Goal: Task Accomplishment & Management: Complete application form

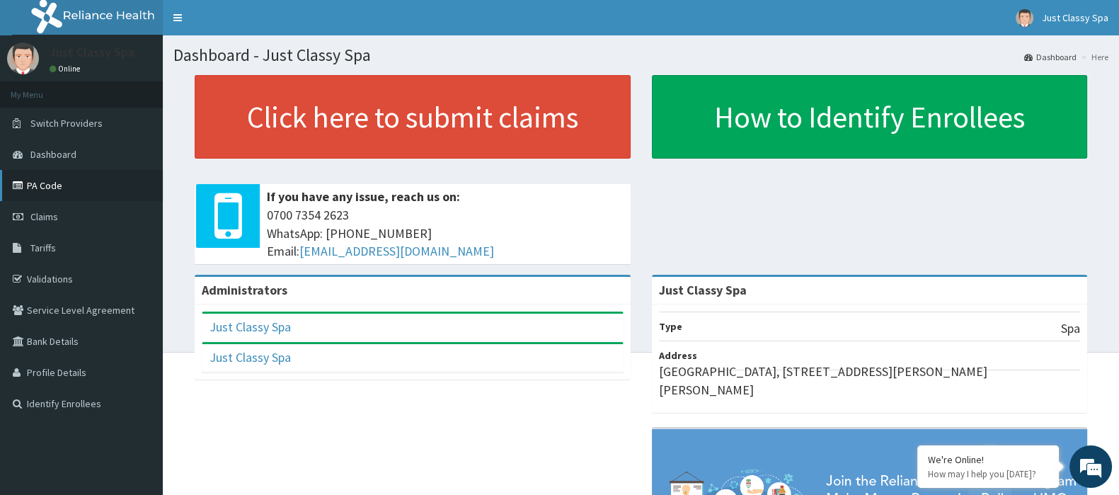
click at [40, 185] on link "PA Code" at bounding box center [81, 185] width 163 height 31
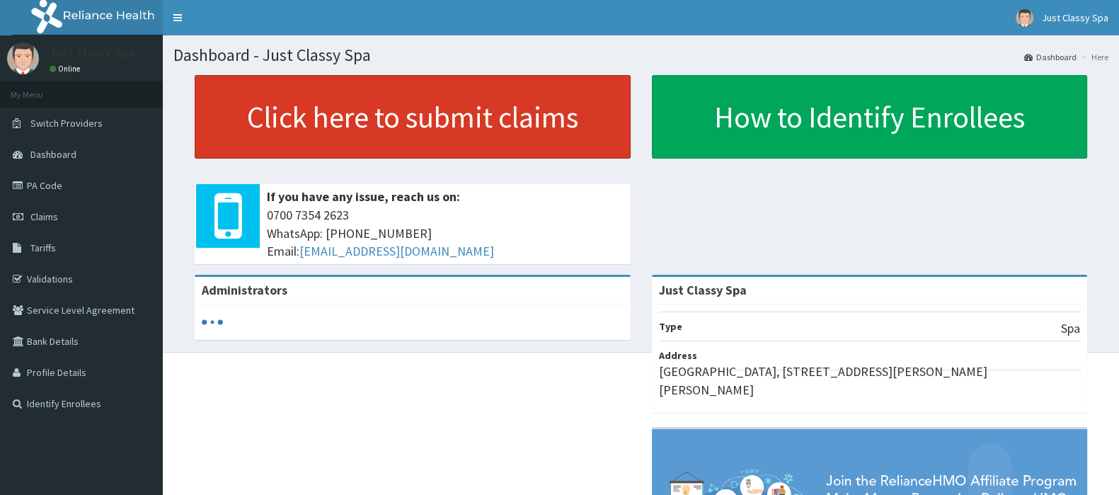
click at [397, 122] on link "Click here to submit claims" at bounding box center [413, 117] width 436 height 84
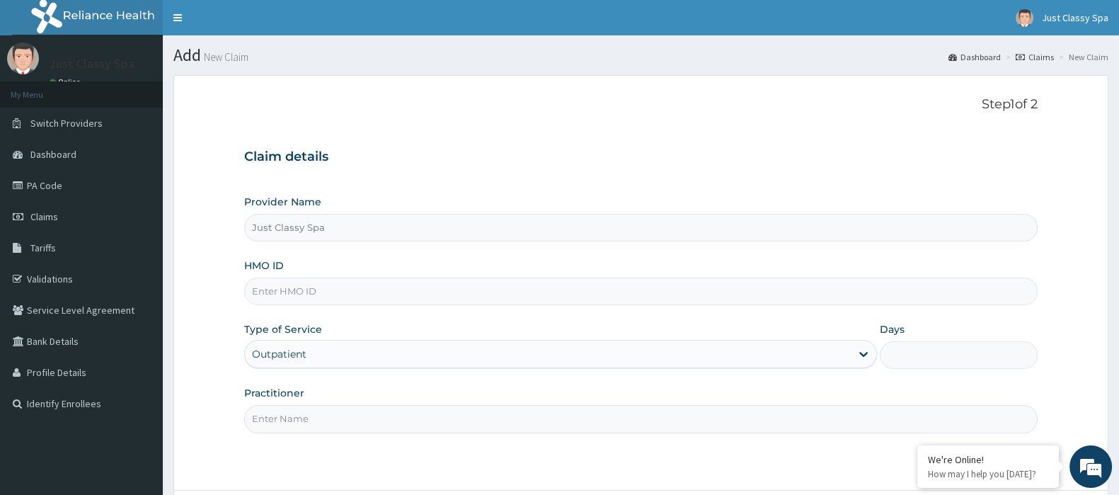
type input "Just Classy Spa"
type input "1"
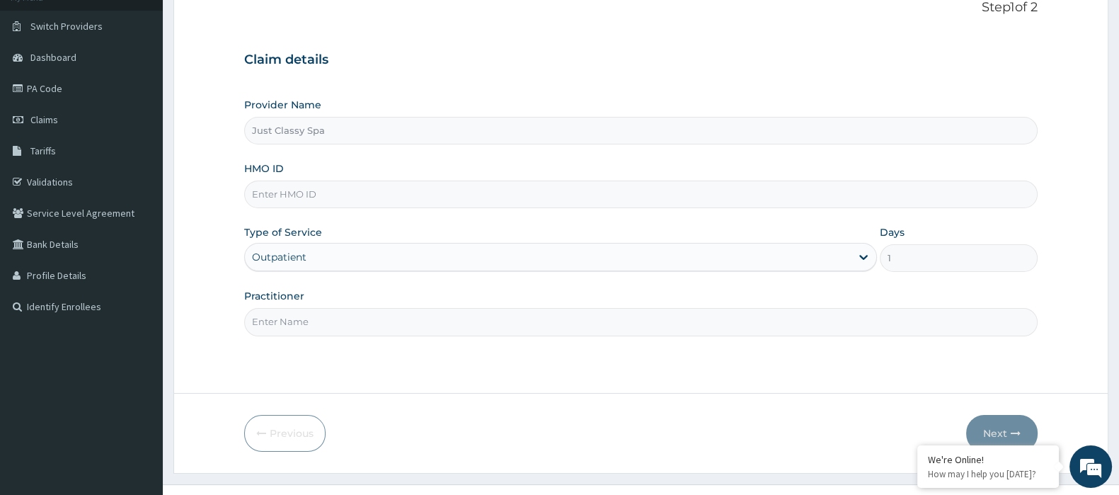
scroll to position [101, 0]
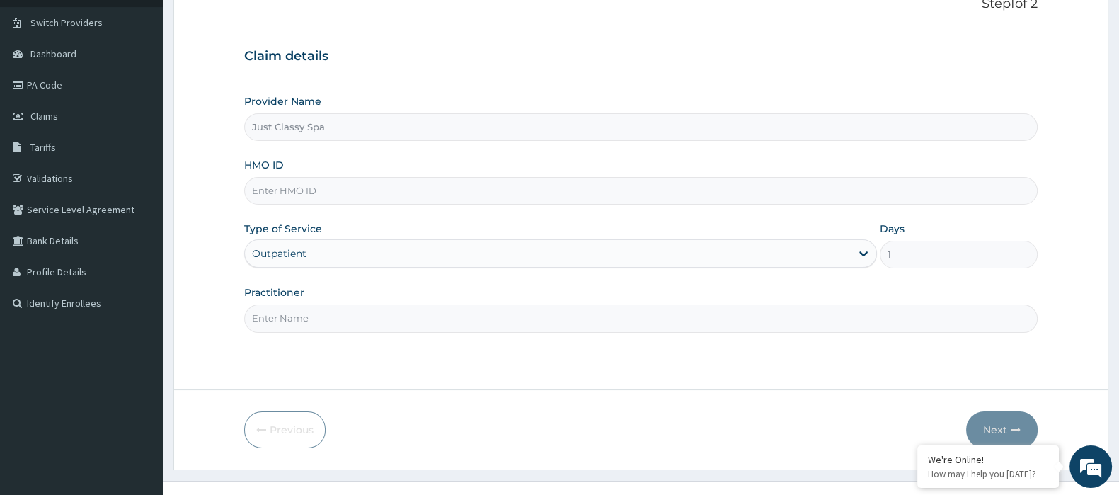
click at [377, 193] on input "HMO ID" at bounding box center [640, 191] width 793 height 28
type input "ZSS/10006/A"
click at [294, 320] on input "Practitioner" at bounding box center [640, 318] width 793 height 28
type input "Chidinma"
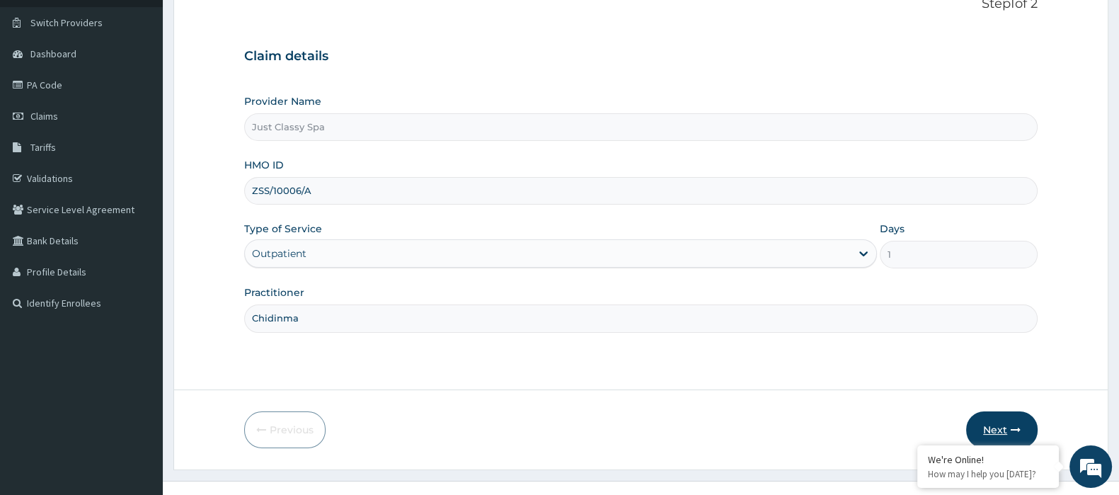
click at [993, 430] on button "Next" at bounding box center [1001, 429] width 71 height 37
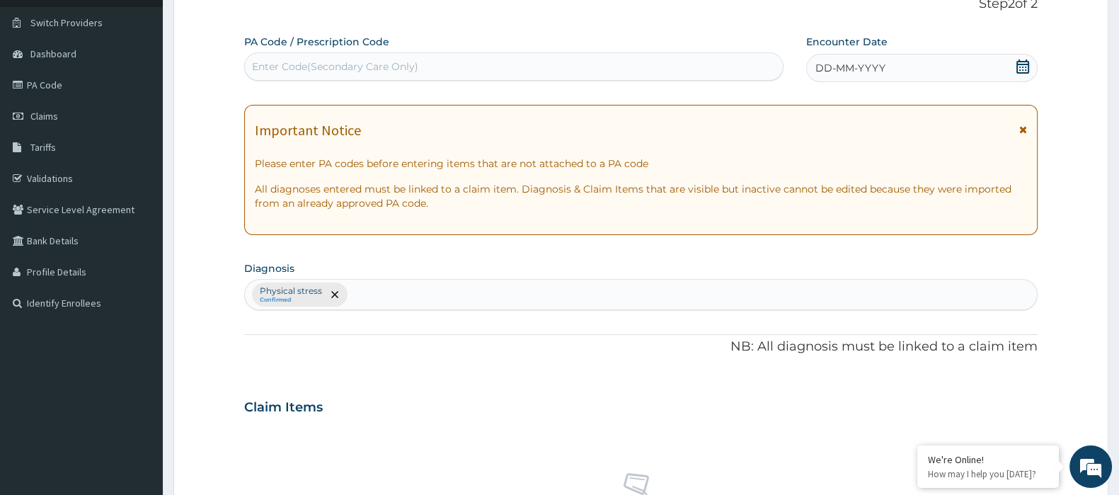
click at [660, 66] on div "Enter Code(Secondary Care Only)" at bounding box center [514, 66] width 538 height 23
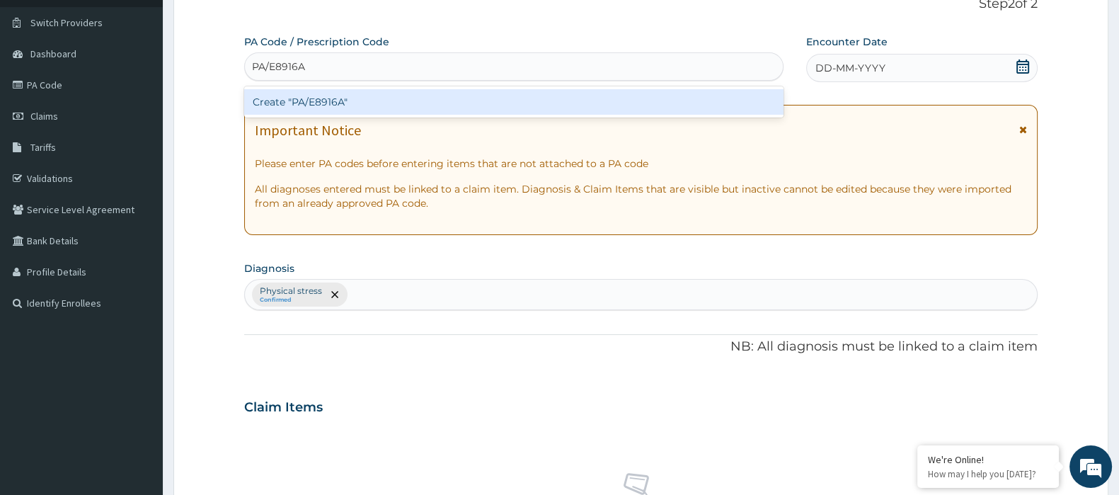
type input "PA/E8916A"
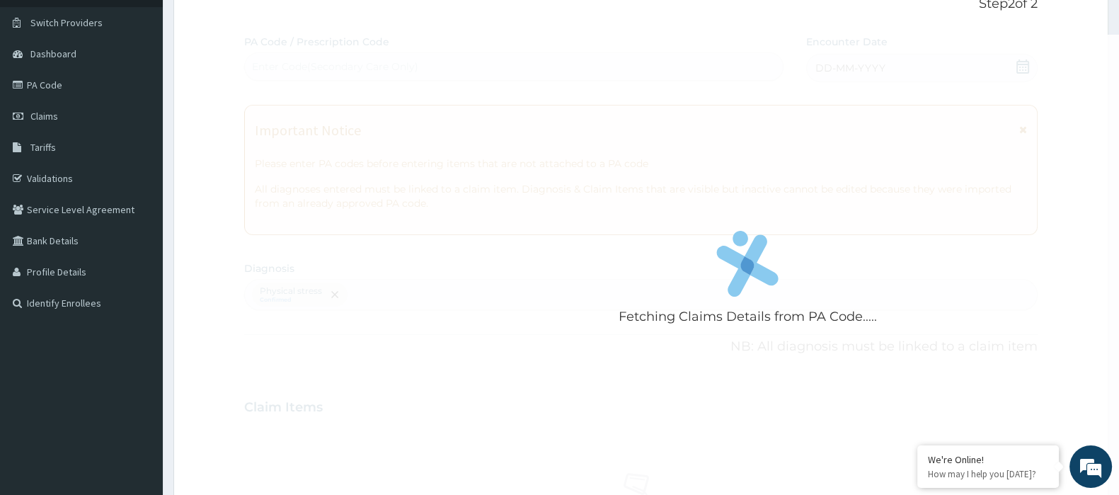
click at [479, 384] on div "Fetching Claims Details from PA Code..... PA Code / Prescription Code Enter Cod…" at bounding box center [640, 403] width 793 height 737
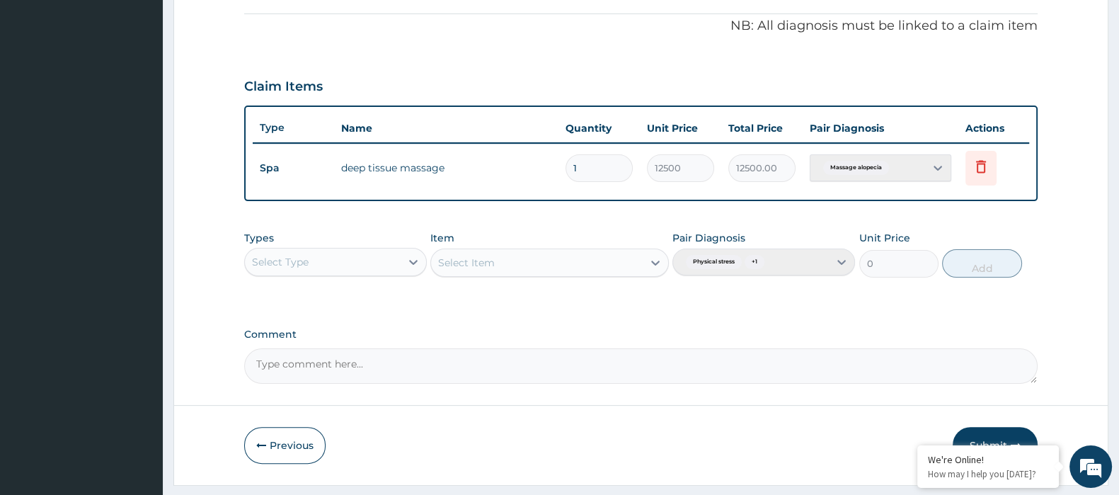
scroll to position [445, 0]
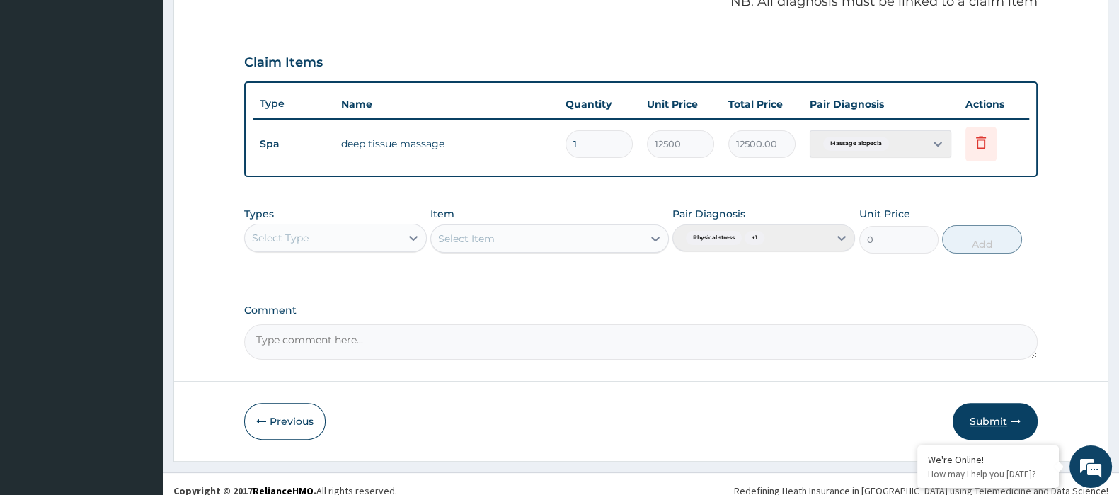
click at [995, 420] on button "Submit" at bounding box center [995, 421] width 85 height 37
click at [984, 143] on icon at bounding box center [981, 142] width 17 height 17
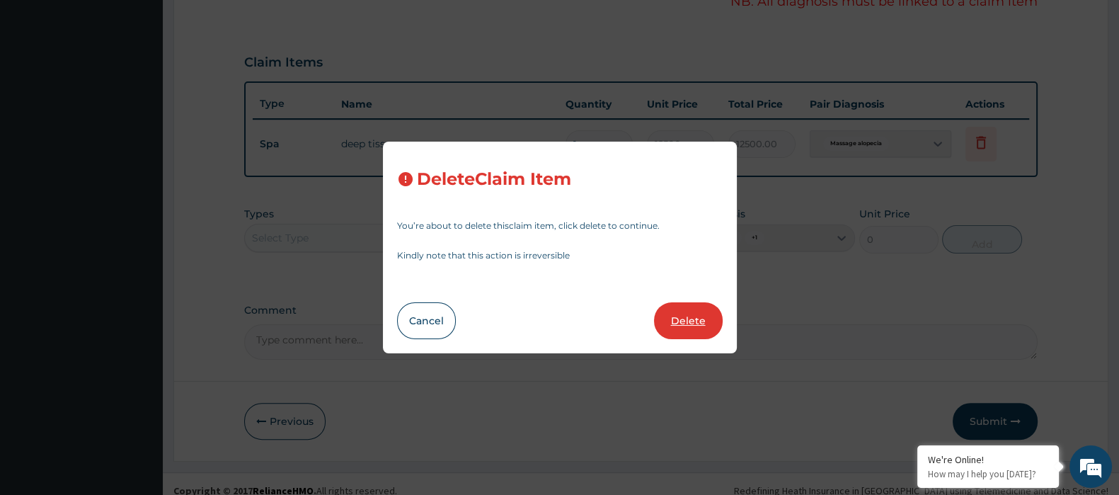
click at [690, 323] on button "Delete" at bounding box center [688, 320] width 69 height 37
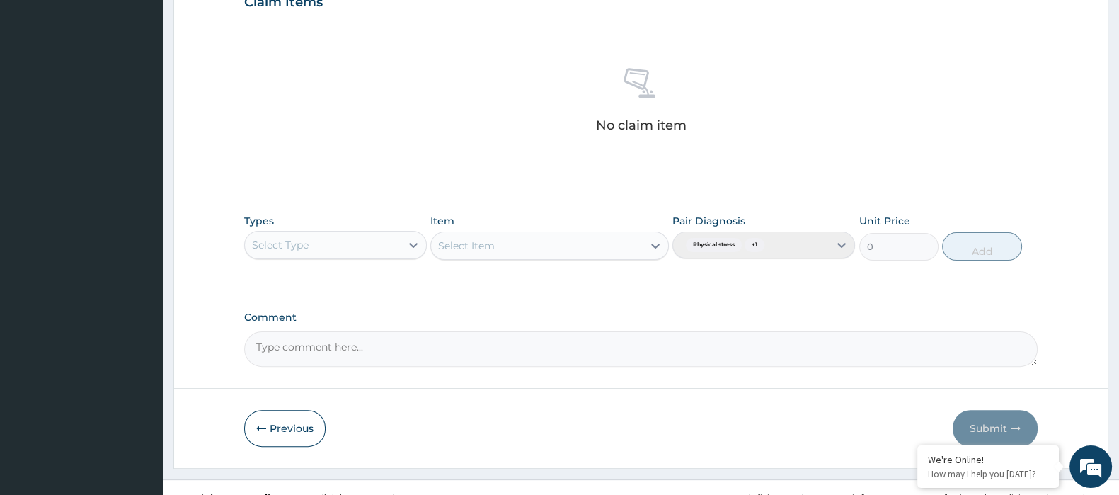
scroll to position [524, 0]
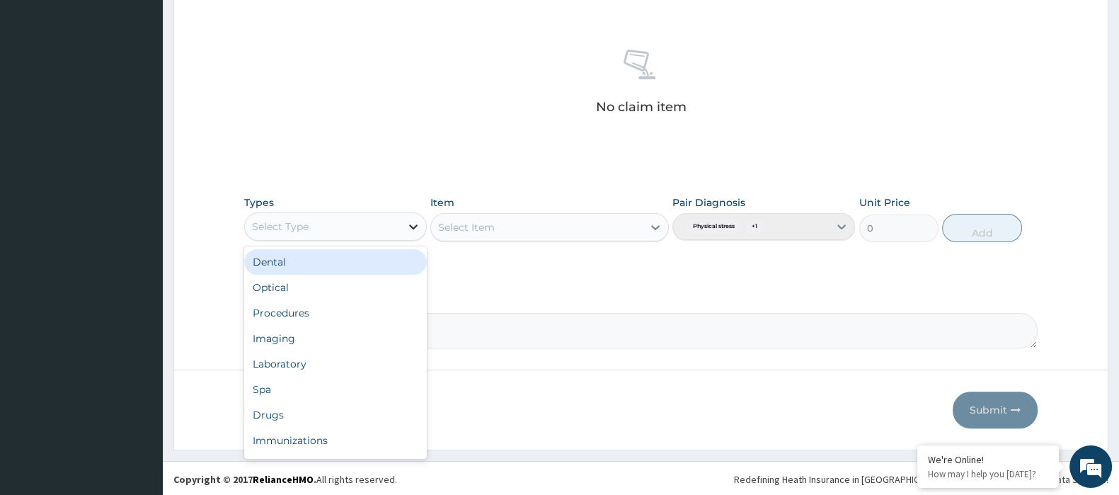
click at [408, 222] on icon at bounding box center [413, 226] width 14 height 14
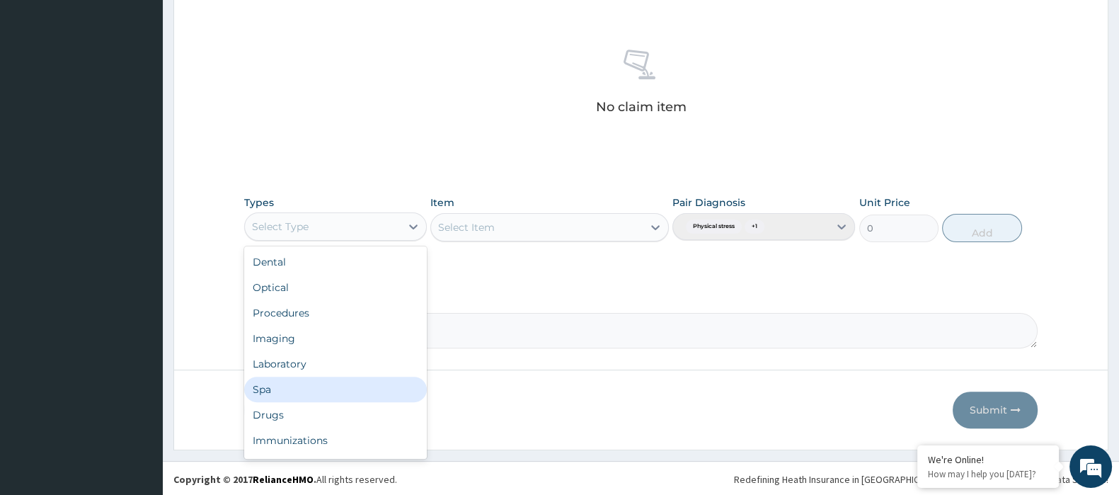
click at [349, 387] on div "Spa" at bounding box center [335, 389] width 183 height 25
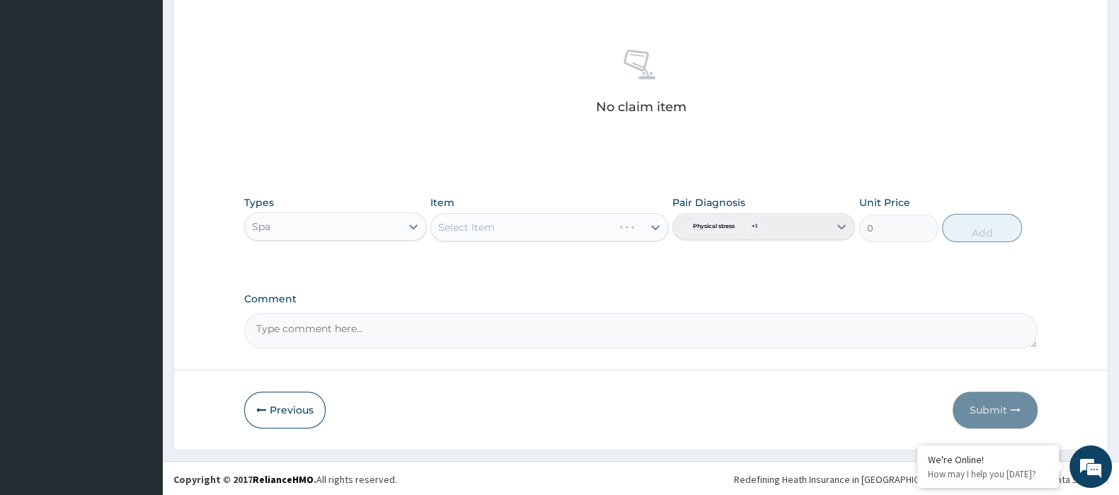
click at [548, 224] on div "Select Item" at bounding box center [549, 227] width 238 height 28
click at [655, 225] on icon at bounding box center [655, 227] width 14 height 14
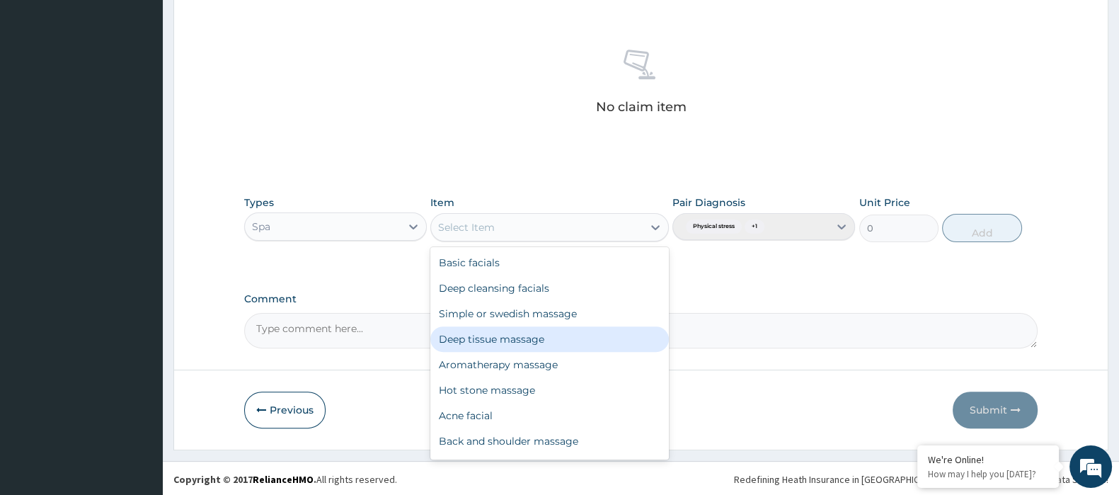
click at [542, 336] on div "Deep tissue massage" at bounding box center [549, 338] width 238 height 25
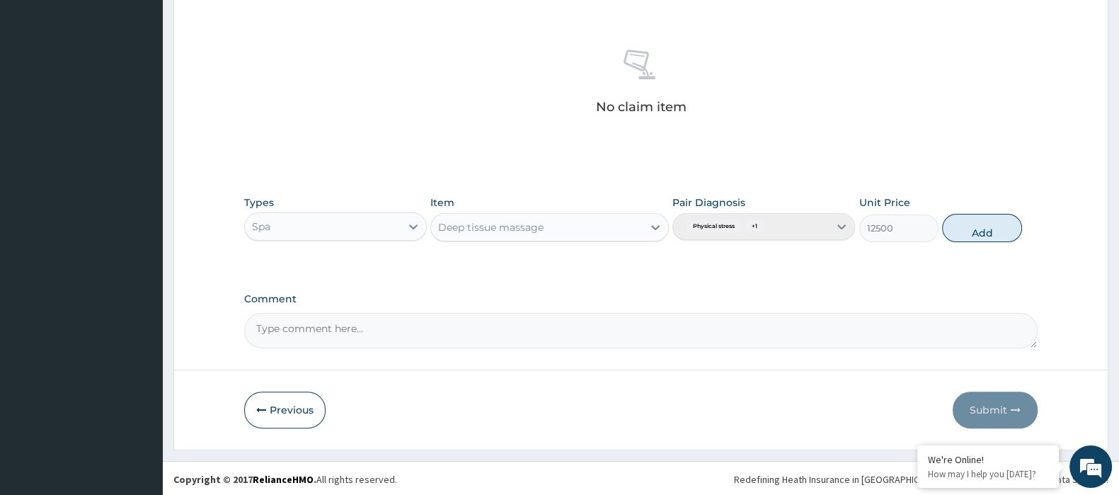
click at [808, 229] on div "Pair Diagnosis Physical stress + 1" at bounding box center [763, 218] width 183 height 47
click at [985, 224] on button "Add" at bounding box center [981, 228] width 79 height 28
type input "0"
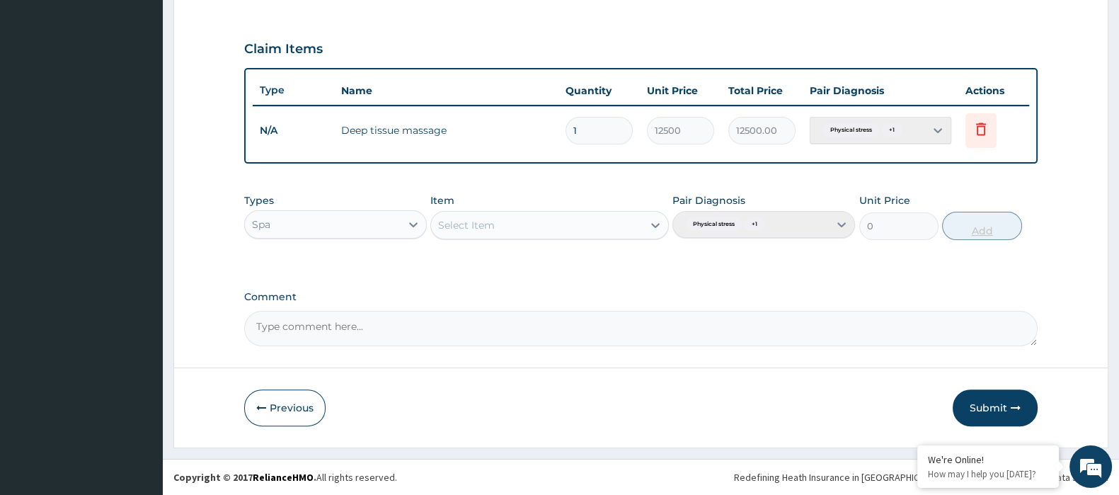
scroll to position [457, 0]
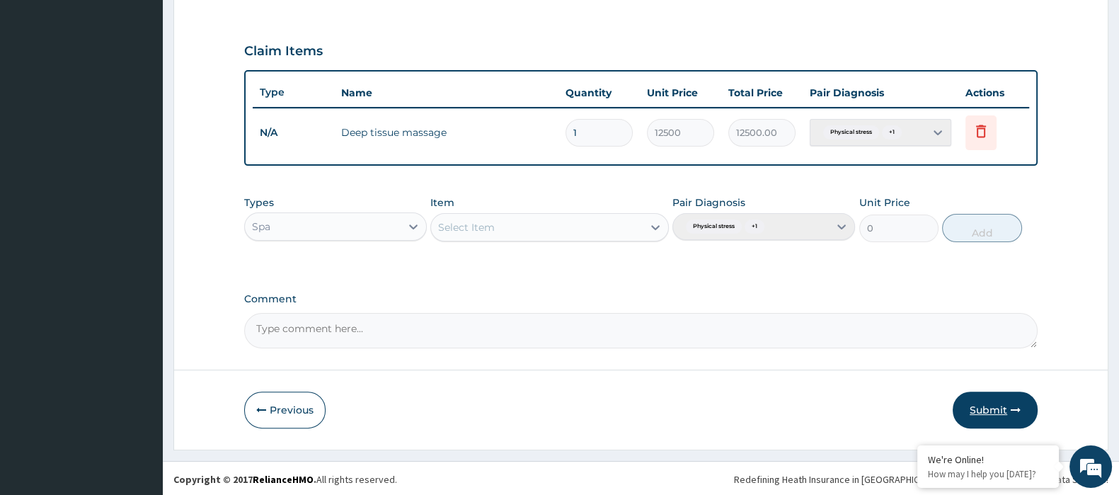
click at [995, 405] on button "Submit" at bounding box center [995, 409] width 85 height 37
